Goal: Task Accomplishment & Management: Use online tool/utility

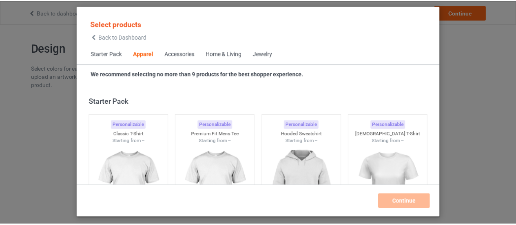
scroll to position [304, 0]
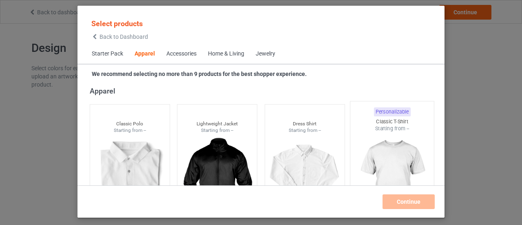
click at [383, 157] on img at bounding box center [392, 180] width 77 height 96
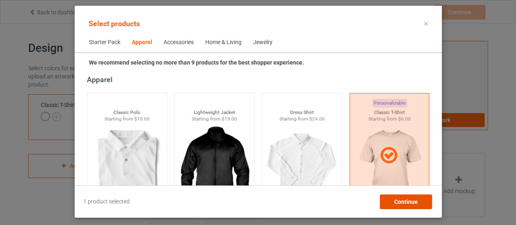
click at [403, 199] on span "Continue" at bounding box center [406, 201] width 24 height 7
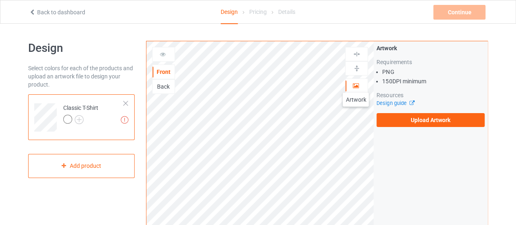
click at [356, 84] on icon at bounding box center [356, 85] width 7 height 6
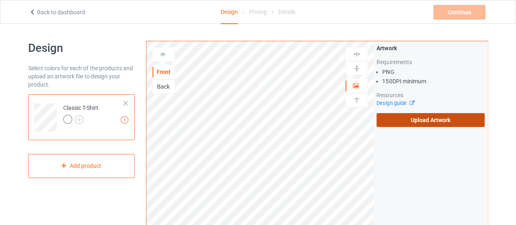
click at [410, 118] on label "Upload Artwork" at bounding box center [431, 120] width 108 height 14
click at [0, 0] on input "Upload Artwork" at bounding box center [0, 0] width 0 height 0
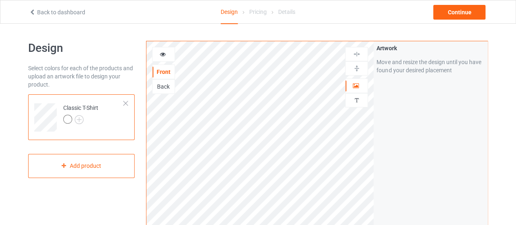
click at [459, 170] on div "Artwork Move and resize the design until you have found your desired placement" at bounding box center [431, 196] width 114 height 310
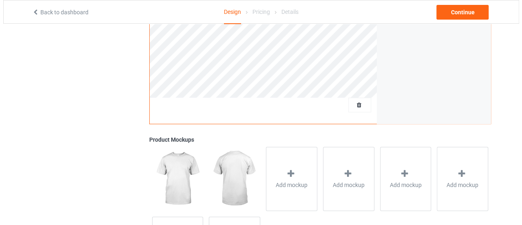
scroll to position [303, 0]
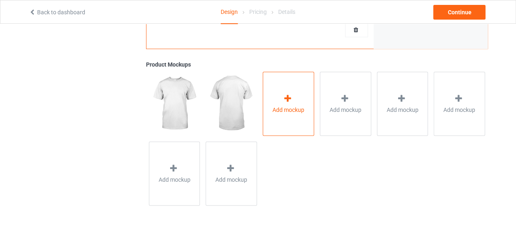
click at [285, 102] on icon at bounding box center [288, 98] width 10 height 9
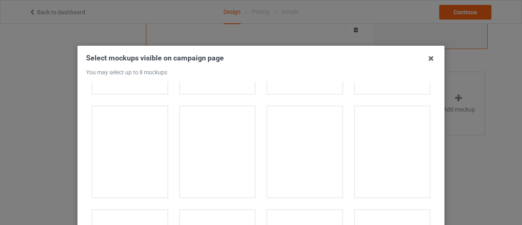
scroll to position [915, 0]
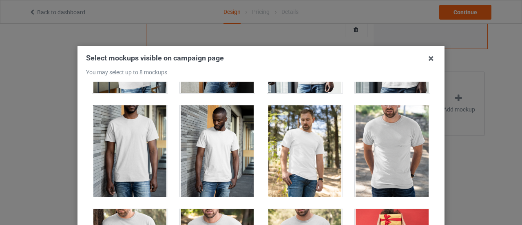
click at [384, 142] on div at bounding box center [392, 150] width 75 height 91
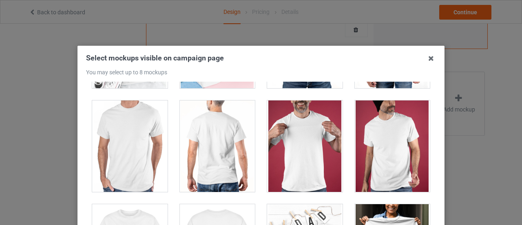
scroll to position [3512, 0]
click at [133, 138] on div at bounding box center [129, 145] width 75 height 91
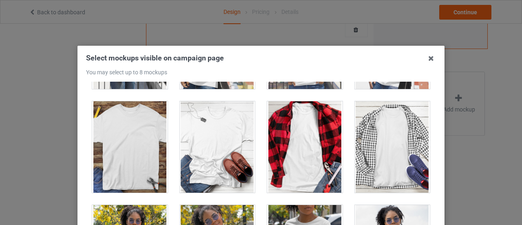
scroll to position [5480, 0]
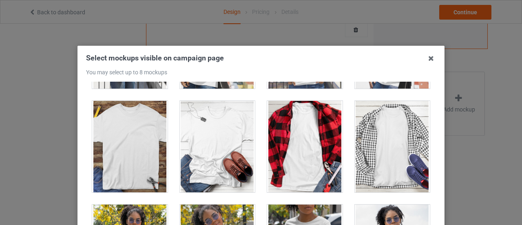
click at [208, 136] on div at bounding box center [217, 146] width 75 height 91
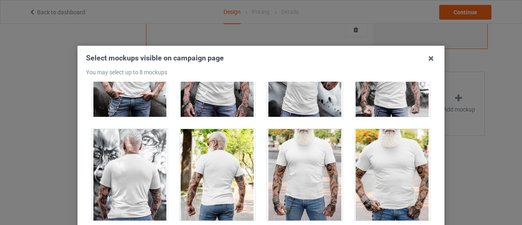
scroll to position [6594, 0]
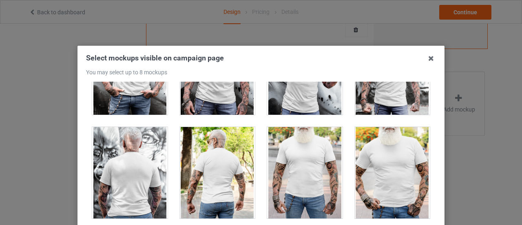
click at [387, 145] on div at bounding box center [392, 172] width 75 height 91
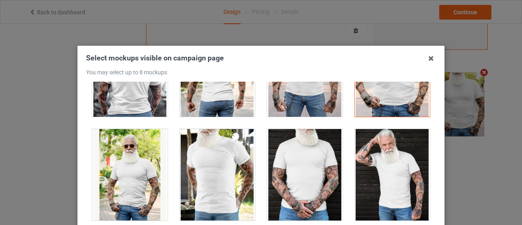
scroll to position [6696, 0]
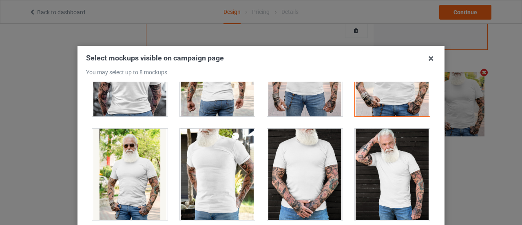
click at [224, 159] on div at bounding box center [217, 174] width 75 height 91
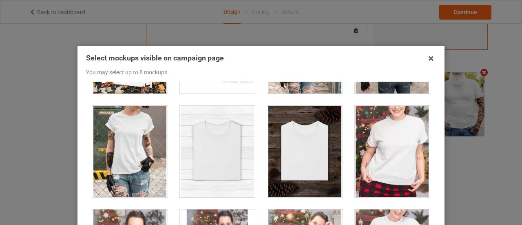
scroll to position [8275, 0]
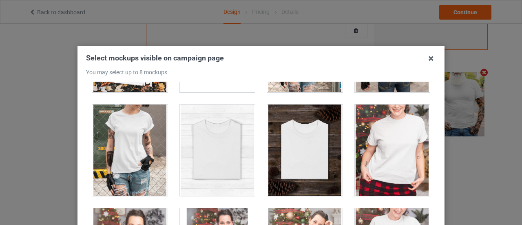
click at [220, 134] on div at bounding box center [217, 149] width 75 height 91
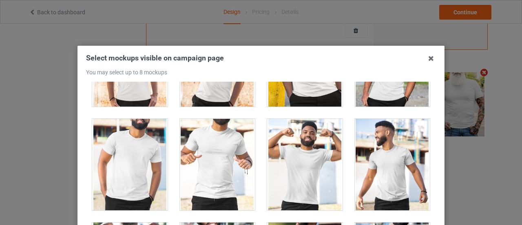
scroll to position [9608, 0]
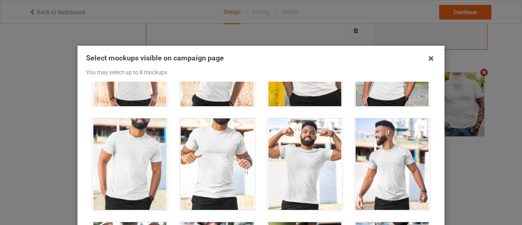
click at [298, 135] on div at bounding box center [304, 163] width 75 height 91
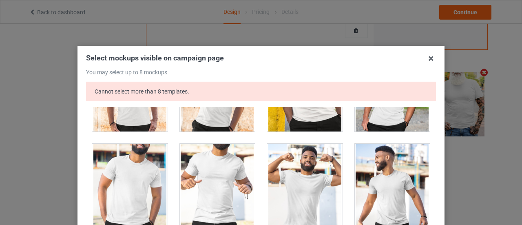
click at [306, 162] on div at bounding box center [304, 189] width 75 height 91
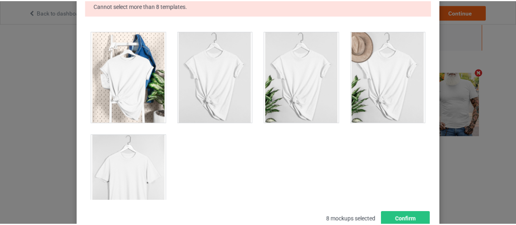
scroll to position [131, 0]
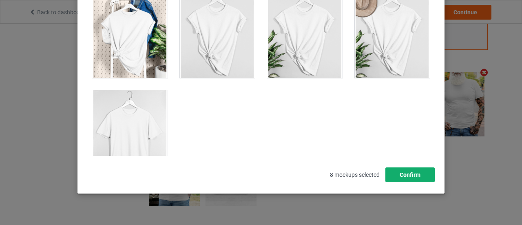
click at [405, 173] on button "Confirm" at bounding box center [410, 174] width 49 height 15
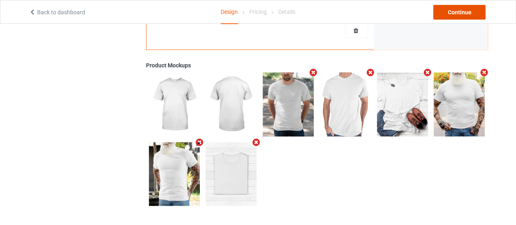
click at [465, 11] on div "Continue" at bounding box center [459, 12] width 52 height 15
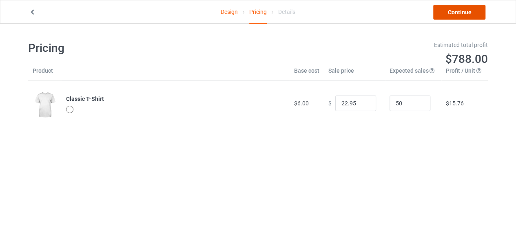
click at [464, 14] on link "Continue" at bounding box center [459, 12] width 52 height 15
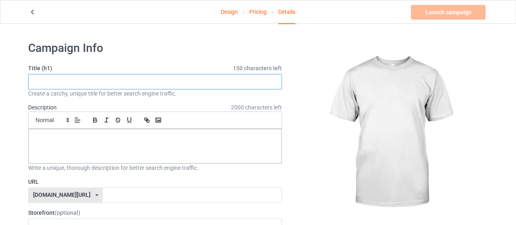
click at [144, 85] on input "text" at bounding box center [155, 82] width 254 height 16
type input "My dog"
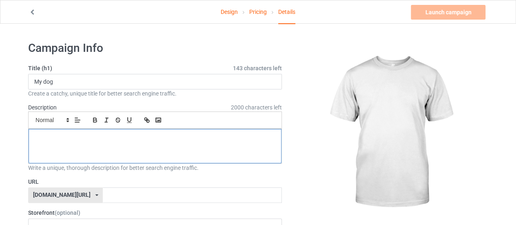
click at [129, 146] on div at bounding box center [155, 146] width 253 height 34
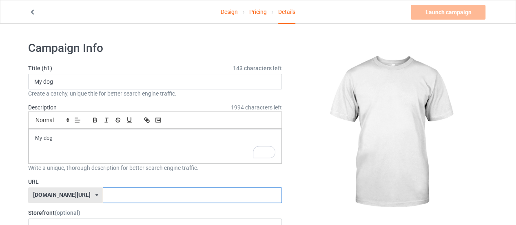
click at [134, 197] on input "text" at bounding box center [192, 195] width 179 height 16
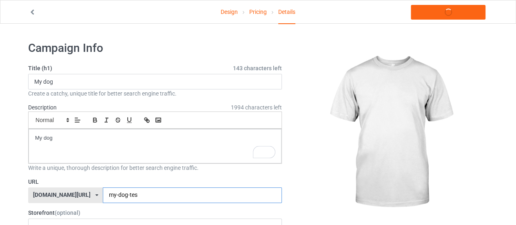
type input "my-dog-test"
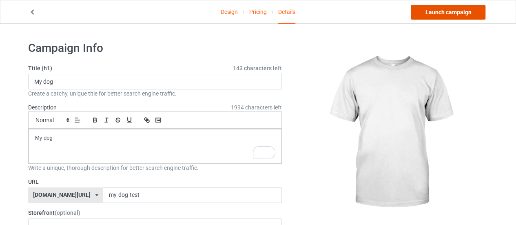
click at [455, 13] on link "Launch campaign" at bounding box center [448, 12] width 75 height 15
